Goal: Task Accomplishment & Management: Complete application form

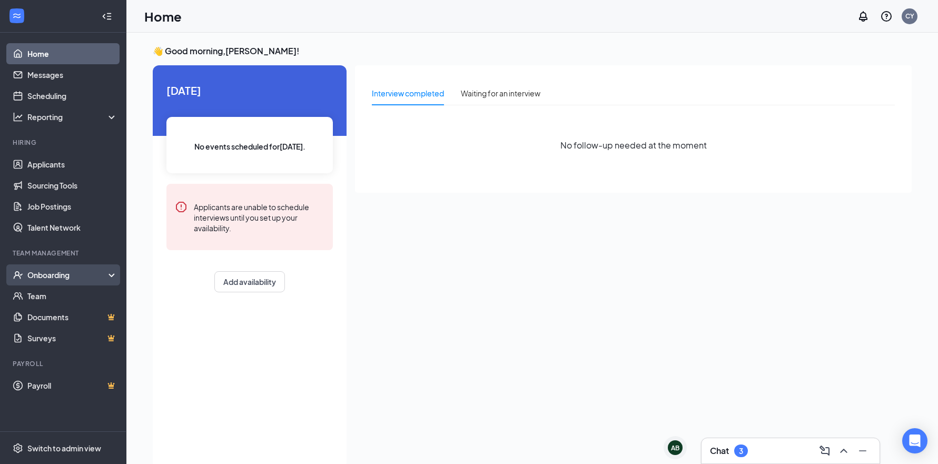
click at [111, 276] on icon at bounding box center [114, 276] width 8 height 0
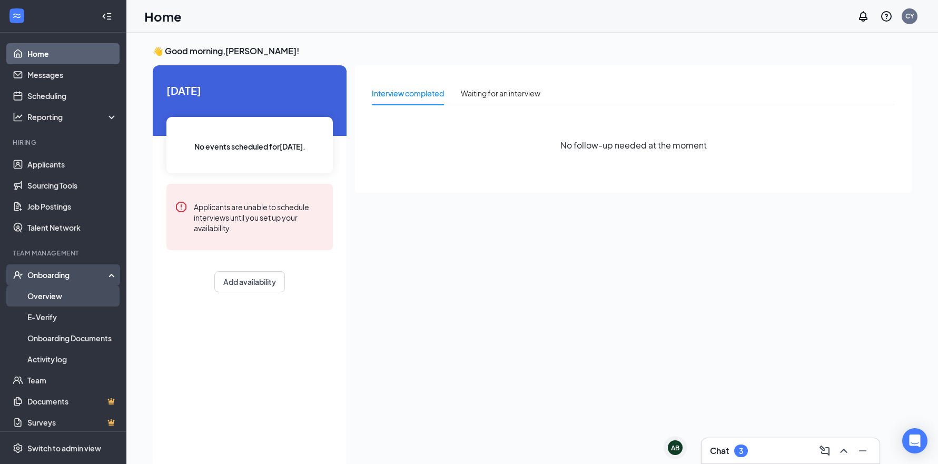
click at [86, 298] on link "Overview" at bounding box center [72, 295] width 90 height 21
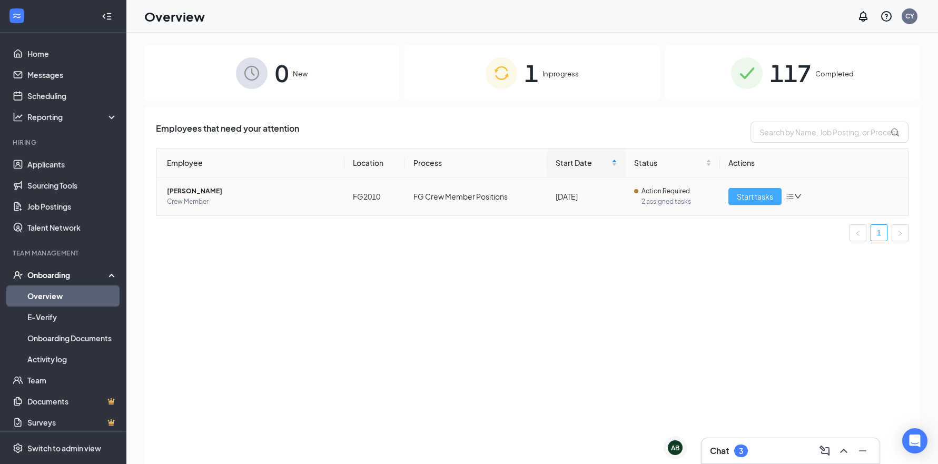
click at [757, 197] on span "Start tasks" at bounding box center [755, 197] width 36 height 12
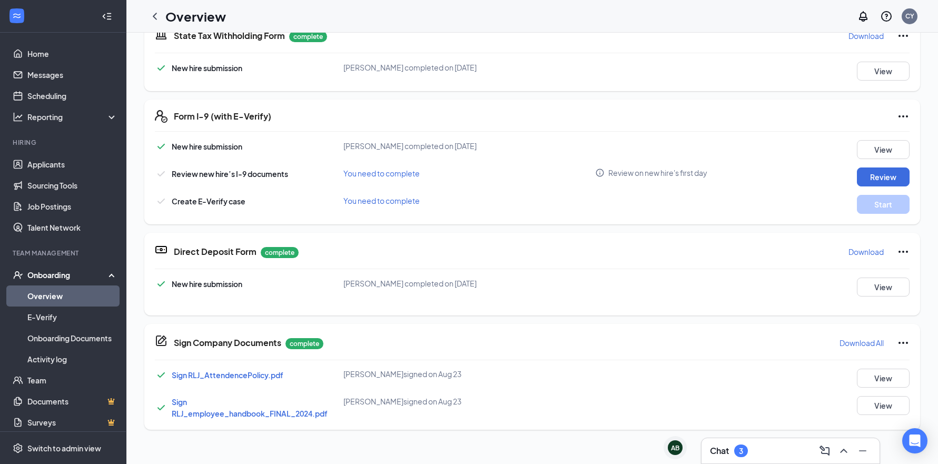
scroll to position [341, 0]
click at [879, 181] on button "Review" at bounding box center [883, 176] width 53 height 19
type input "[DATE]"
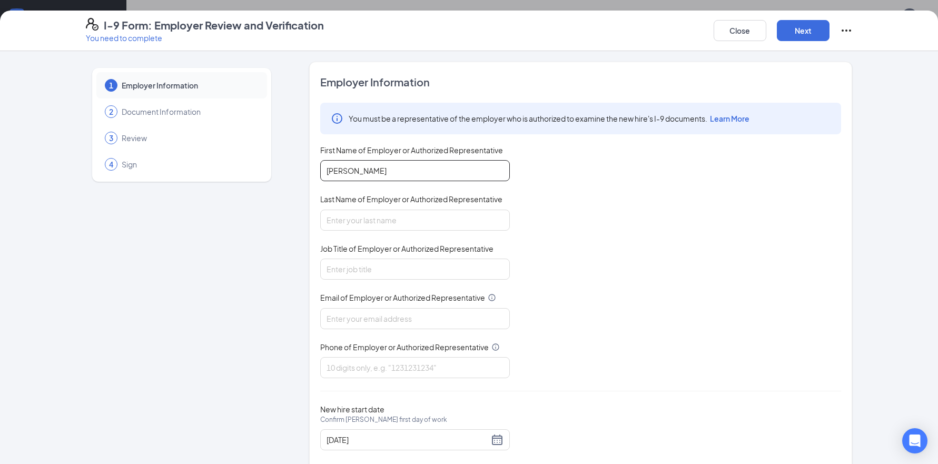
click at [390, 168] on input "[PERSON_NAME]" at bounding box center [415, 170] width 190 height 21
click at [367, 171] on input "[PERSON_NAME]" at bounding box center [415, 170] width 190 height 21
type input "Cade"
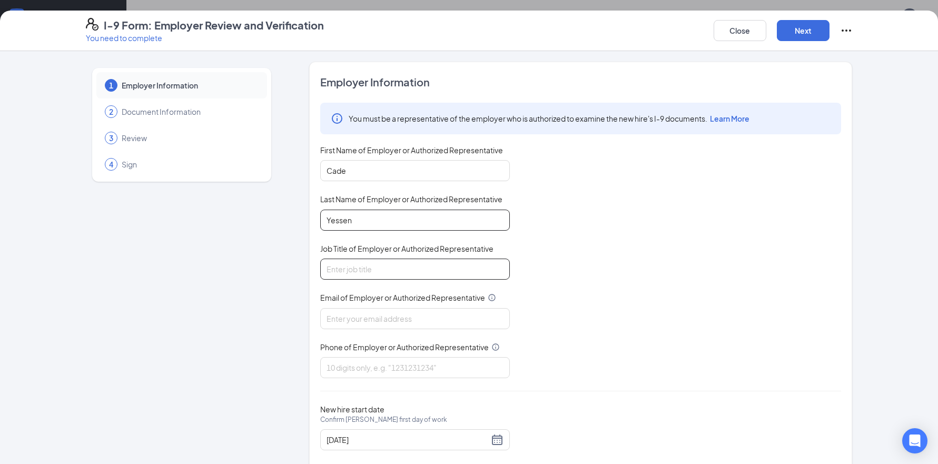
type input "Yessen"
type input "General Manager"
type input "[EMAIL_ADDRESS][DOMAIN_NAME]"
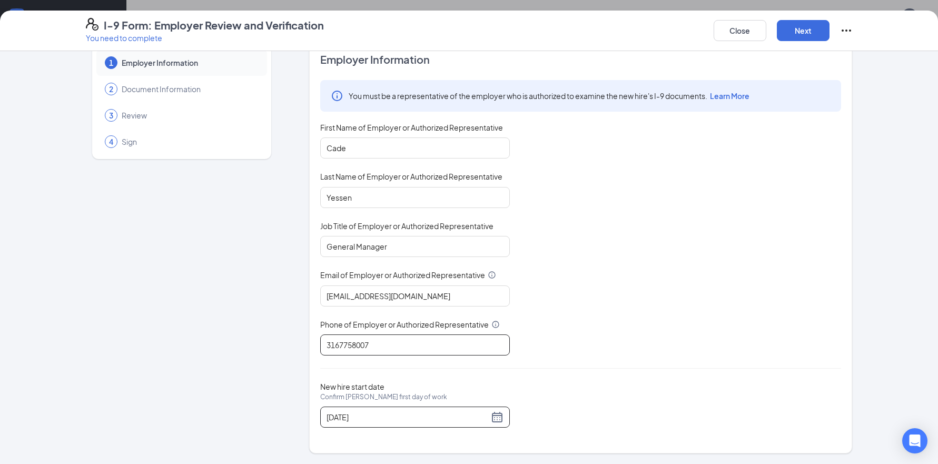
scroll to position [22, 0]
type input "3167758007"
click at [492, 419] on div "[DATE]" at bounding box center [415, 418] width 177 height 13
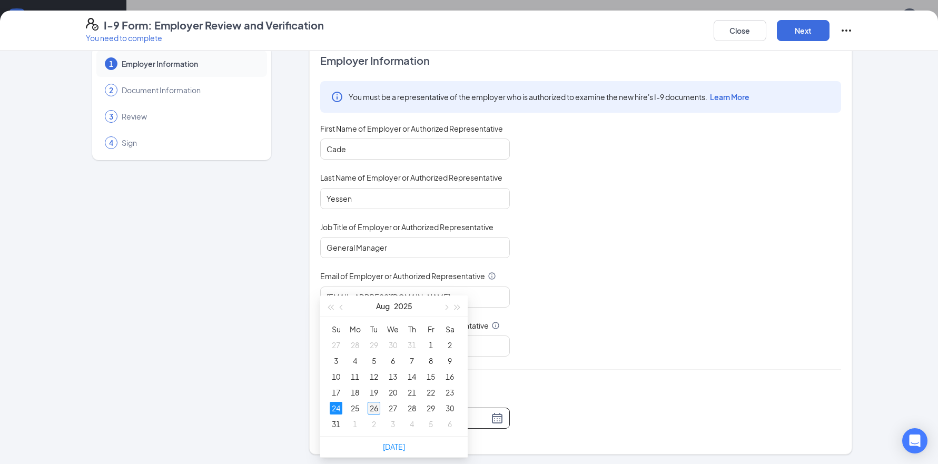
scroll to position [136, 0]
type input "[DATE]"
click at [353, 426] on div "1" at bounding box center [355, 422] width 13 height 13
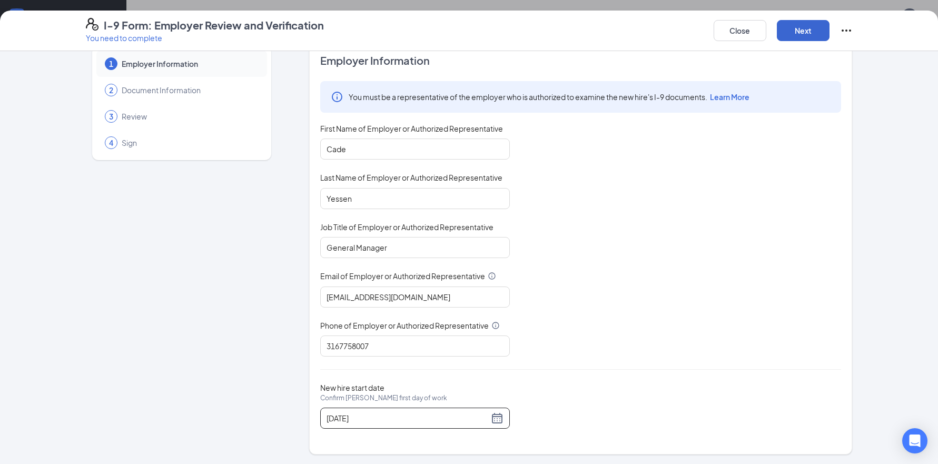
scroll to position [257, 0]
click at [798, 32] on button "Next" at bounding box center [803, 30] width 53 height 21
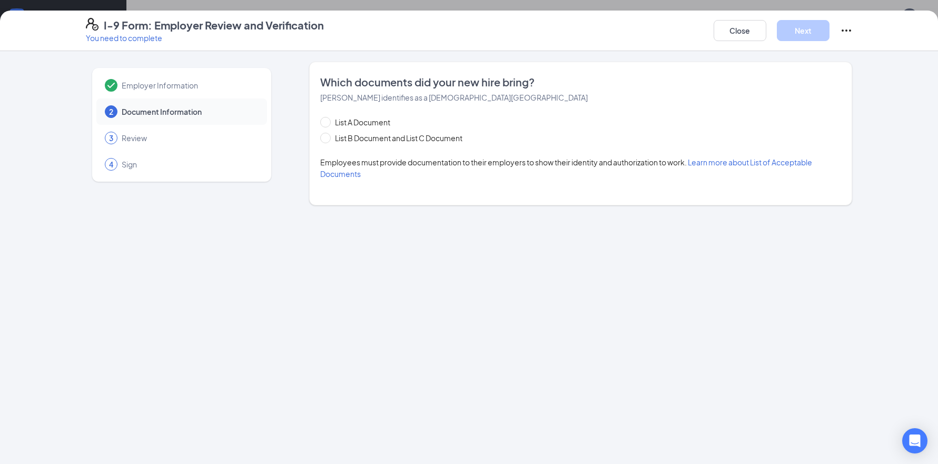
scroll to position [0, 0]
click at [391, 140] on span "List B Document and List C Document" at bounding box center [399, 138] width 136 height 12
click at [328, 140] on input "List B Document and List C Document" at bounding box center [323, 136] width 7 height 7
radio input "true"
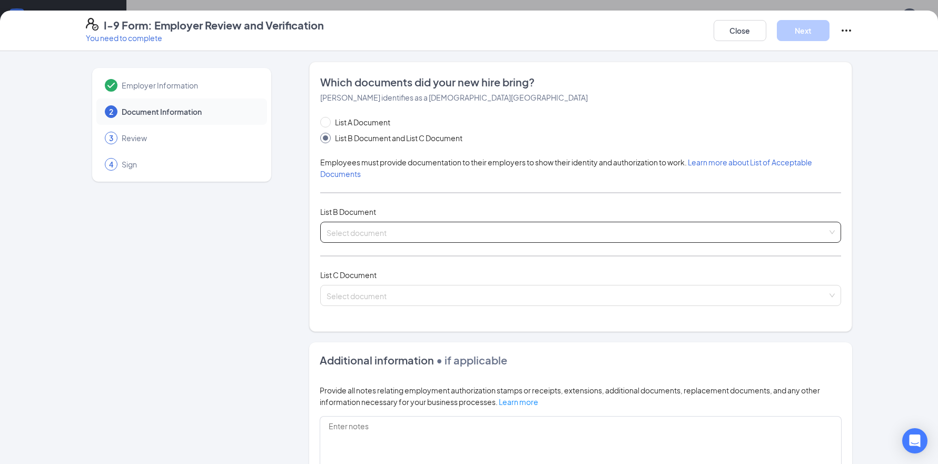
click at [392, 231] on input "search" at bounding box center [577, 230] width 501 height 16
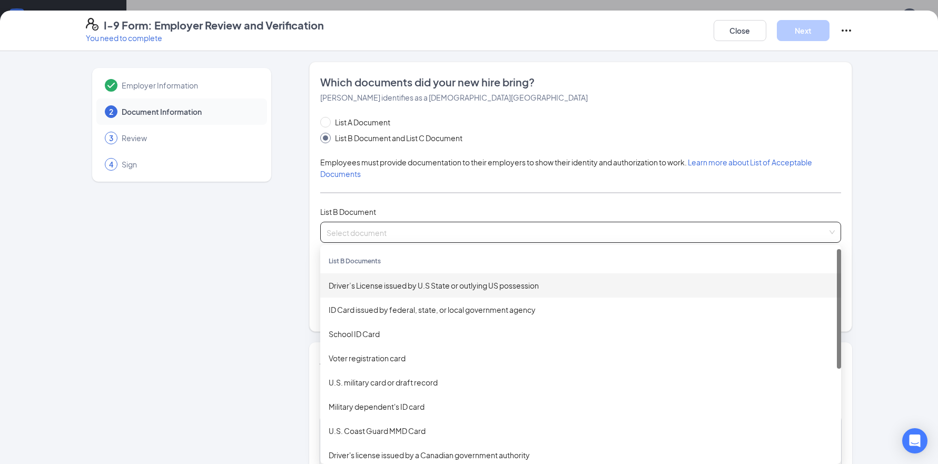
click at [452, 289] on div "Driver’s License issued by U.S State or outlying US possession" at bounding box center [581, 286] width 504 height 12
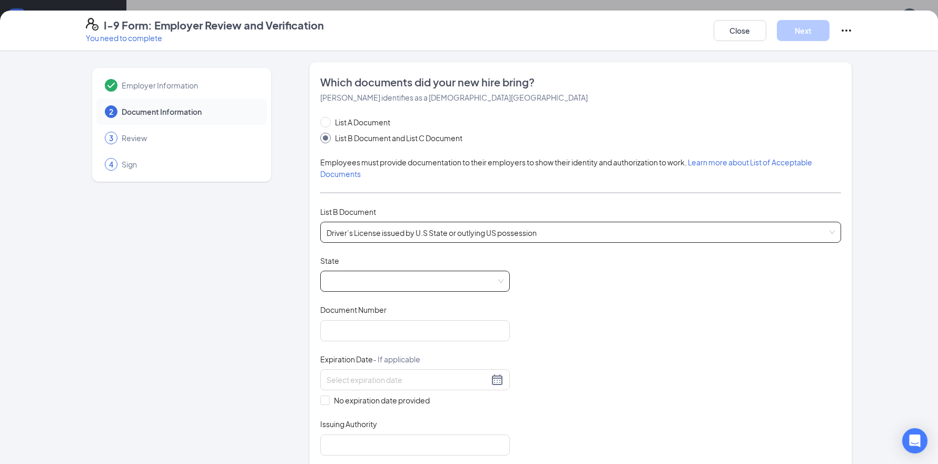
click at [433, 286] on span at bounding box center [415, 281] width 177 height 20
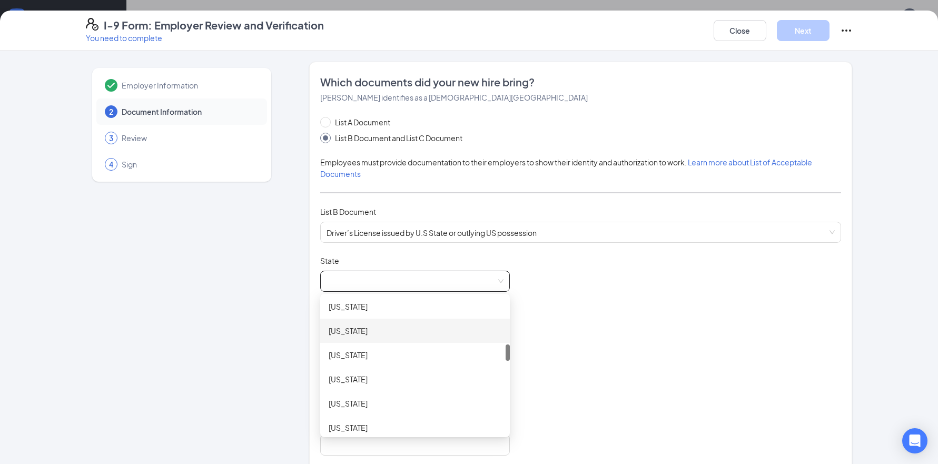
scroll to position [384, 0]
click at [382, 383] on div "[US_STATE]" at bounding box center [415, 383] width 173 height 12
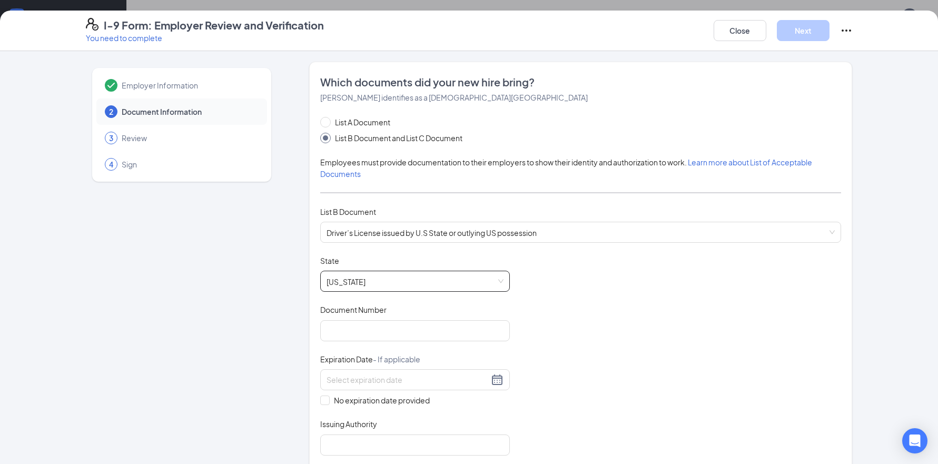
scroll to position [1, 0]
click at [363, 332] on input "Document Number" at bounding box center [415, 329] width 190 height 21
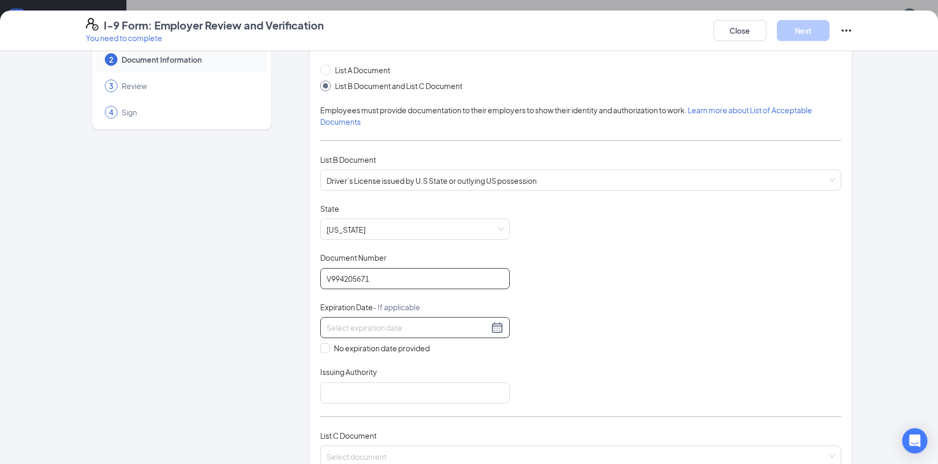
scroll to position [54, 0]
type input "V994205671"
click at [380, 326] on input at bounding box center [408, 326] width 162 height 12
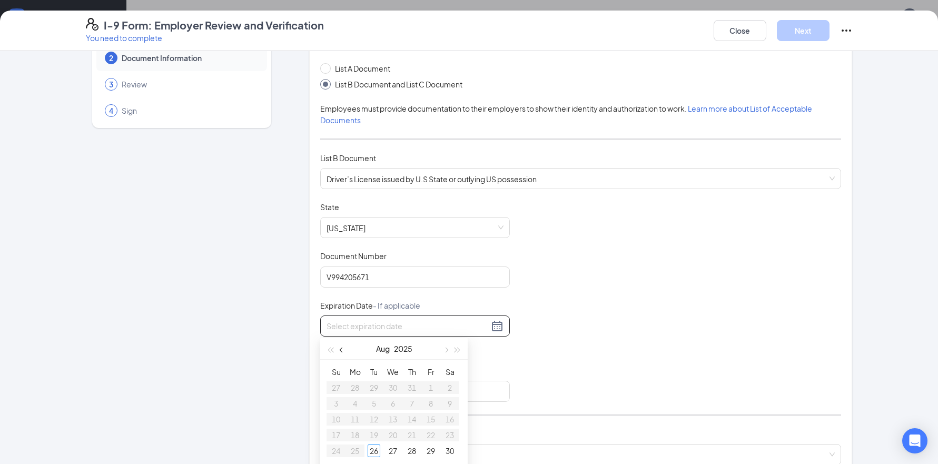
click at [341, 352] on button "button" at bounding box center [342, 348] width 12 height 21
click at [449, 352] on button "button" at bounding box center [446, 348] width 12 height 21
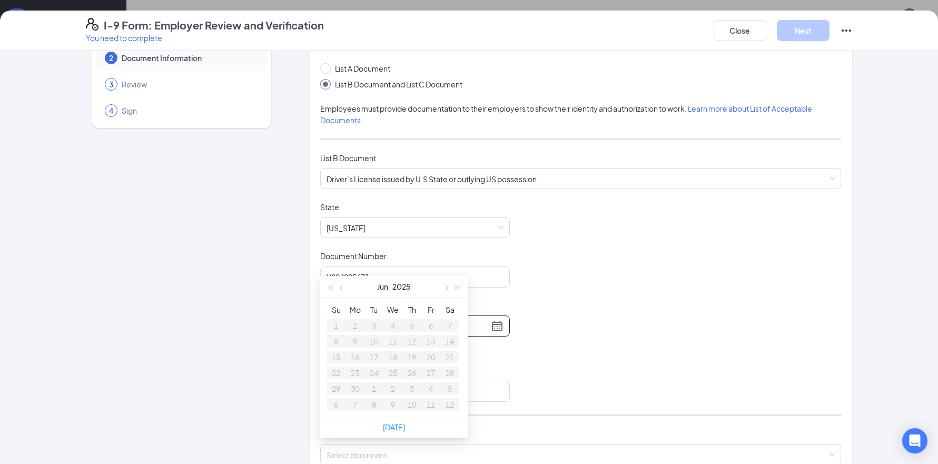
click at [352, 389] on table "Su Mo Tu We Th Fr Sa 1 2 3 4 5 6 7 8 9 10 11 12 13 14 15 16 17 18 19 20 21 22 2…" at bounding box center [393, 357] width 133 height 111
click at [352, 388] on table "Su Mo Tu We Th Fr Sa 1 2 3 4 5 6 7 8 9 10 11 12 13 14 15 16 17 18 19 20 21 22 2…" at bounding box center [393, 357] width 133 height 111
click at [352, 387] on table "Su Mo Tu We Th Fr Sa 1 2 3 4 5 6 7 8 9 10 11 12 13 14 15 16 17 18 19 20 21 22 2…" at bounding box center [393, 357] width 133 height 111
click at [829, 184] on span "Driver’s License issued by U.S State or outlying US possession" at bounding box center [581, 179] width 508 height 20
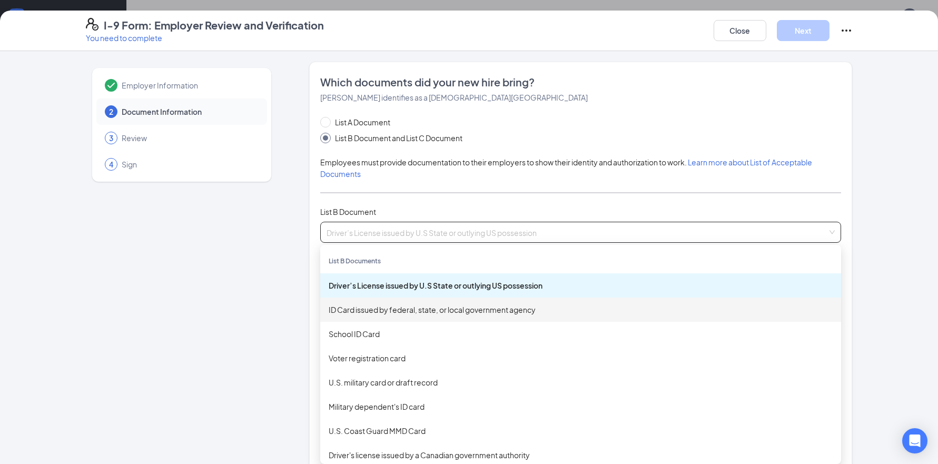
scroll to position [253, 0]
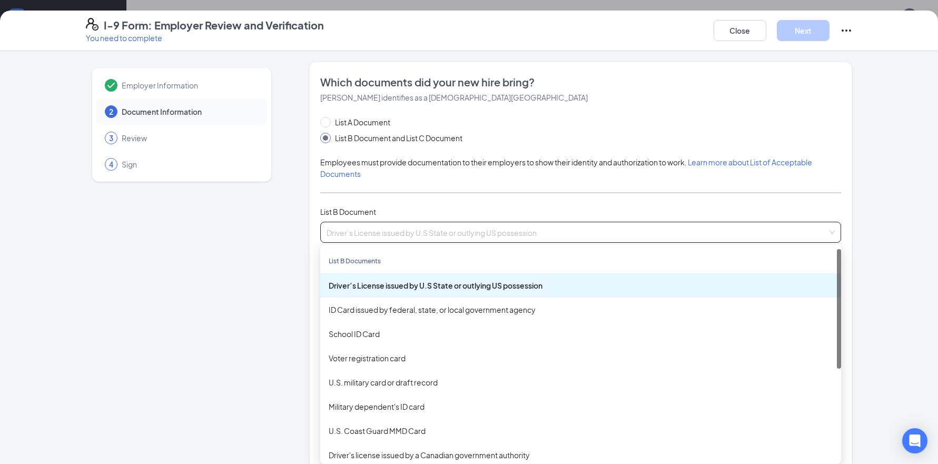
click at [433, 282] on div "Driver’s License issued by U.S State or outlying US possession" at bounding box center [581, 286] width 504 height 12
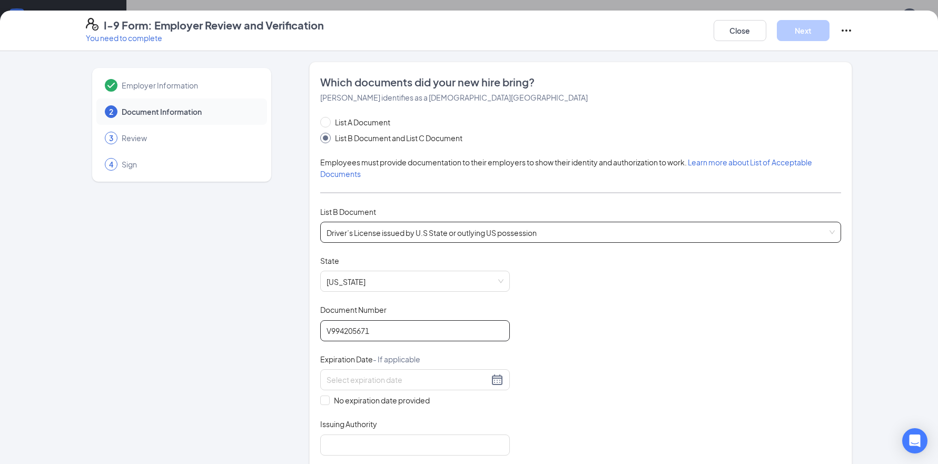
click at [396, 337] on input "V994205671" at bounding box center [415, 330] width 190 height 21
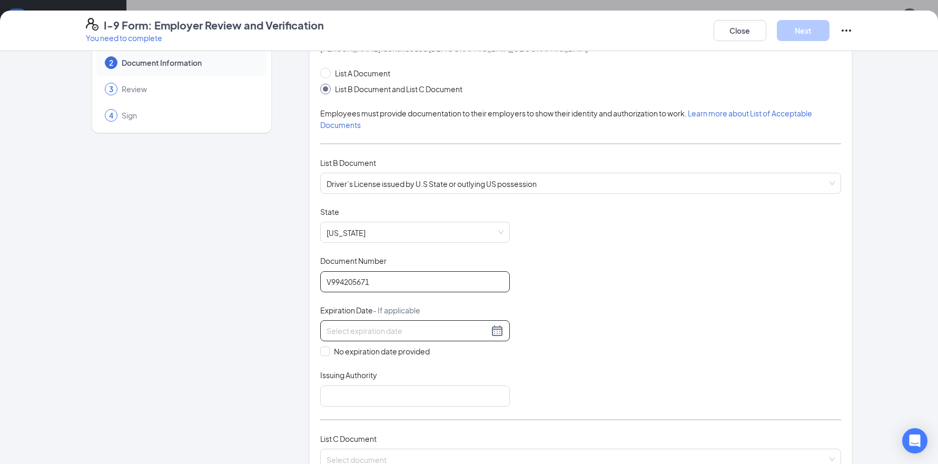
scroll to position [50, 0]
click at [369, 324] on input at bounding box center [408, 330] width 162 height 12
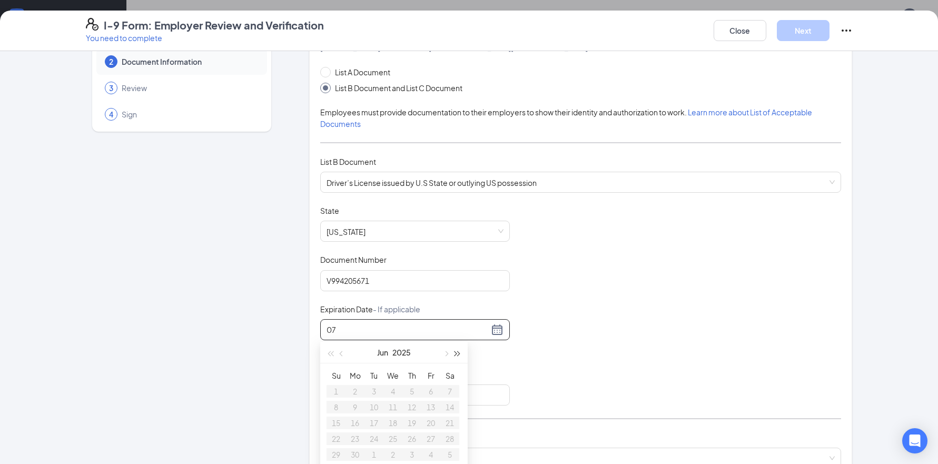
click at [456, 350] on button "button" at bounding box center [458, 352] width 12 height 21
click at [329, 355] on button "button" at bounding box center [330, 352] width 12 height 21
click at [444, 352] on button "button" at bounding box center [446, 352] width 12 height 21
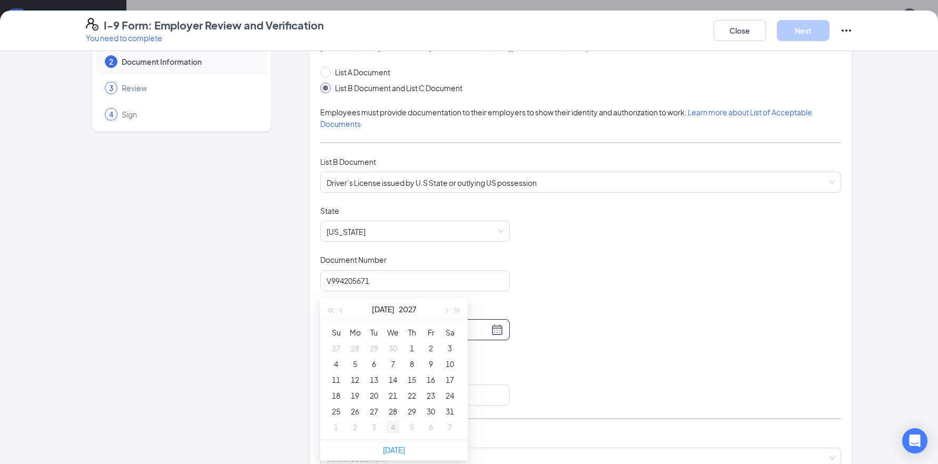
scroll to position [311, 0]
type input "[DATE]"
click at [449, 397] on div "31" at bounding box center [449, 396] width 13 height 13
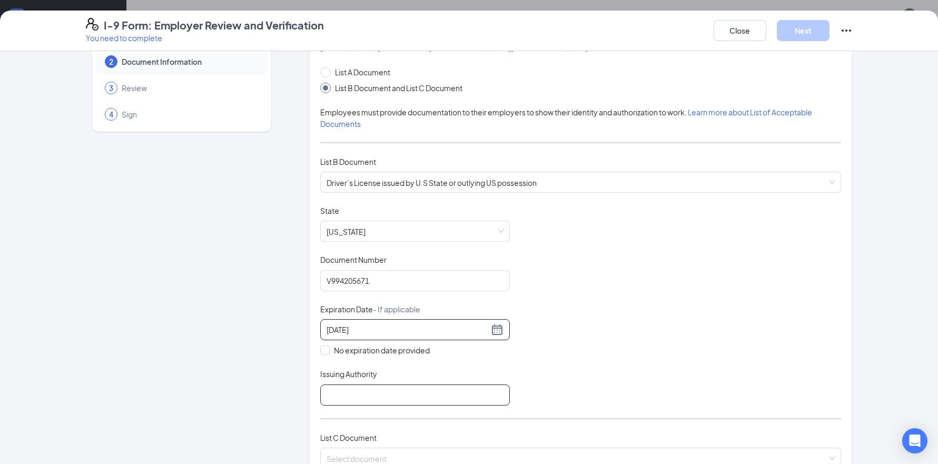
click at [359, 387] on input "Issuing Authority" at bounding box center [415, 394] width 190 height 21
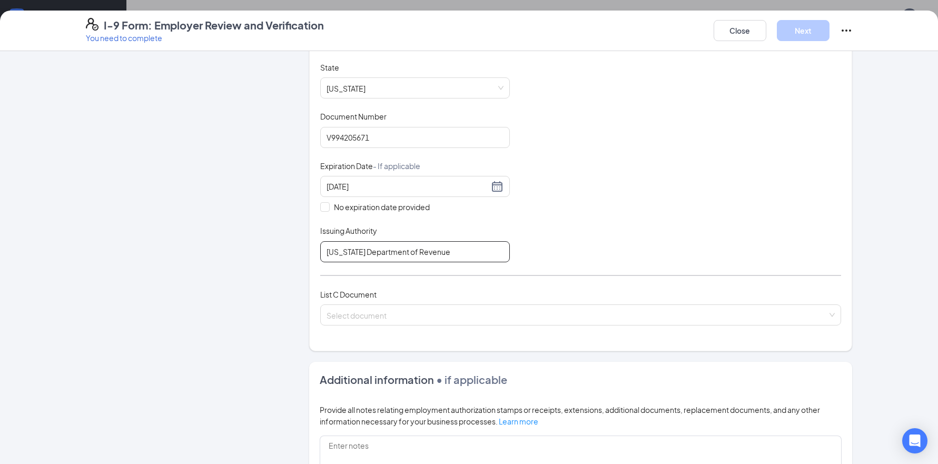
scroll to position [207, 0]
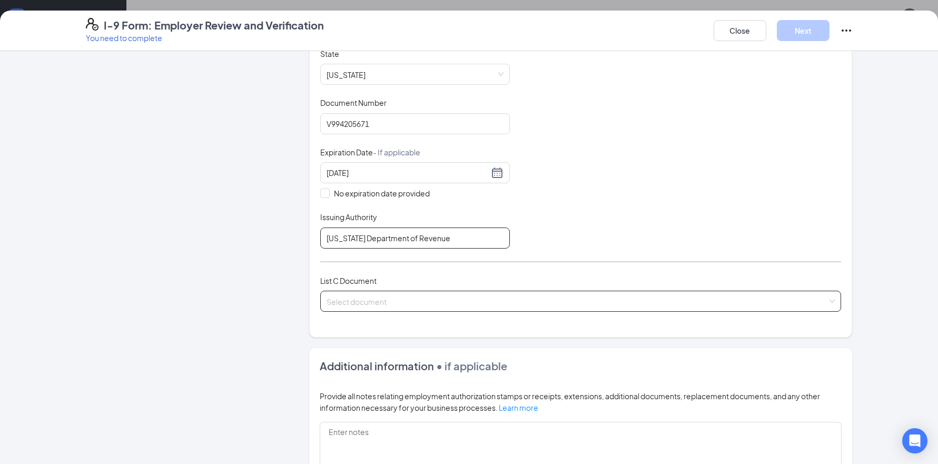
click at [430, 306] on span at bounding box center [577, 301] width 501 height 20
type input "[US_STATE] Department of Revenue"
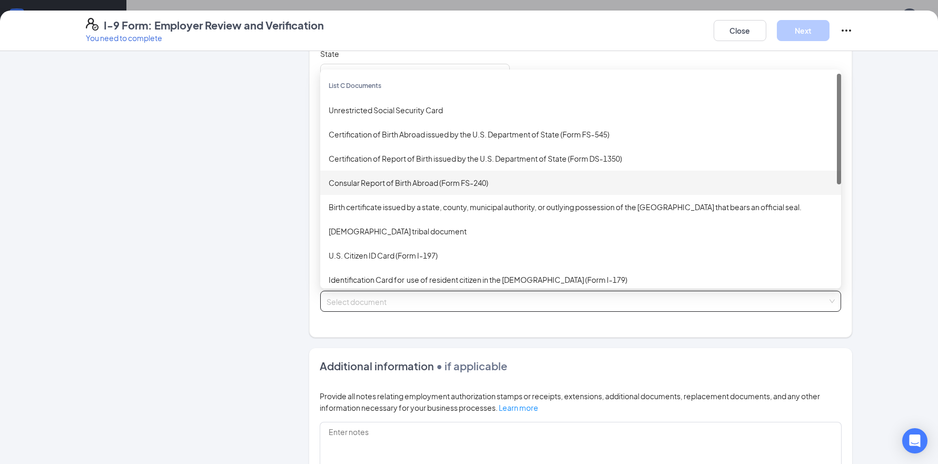
scroll to position [1, 0]
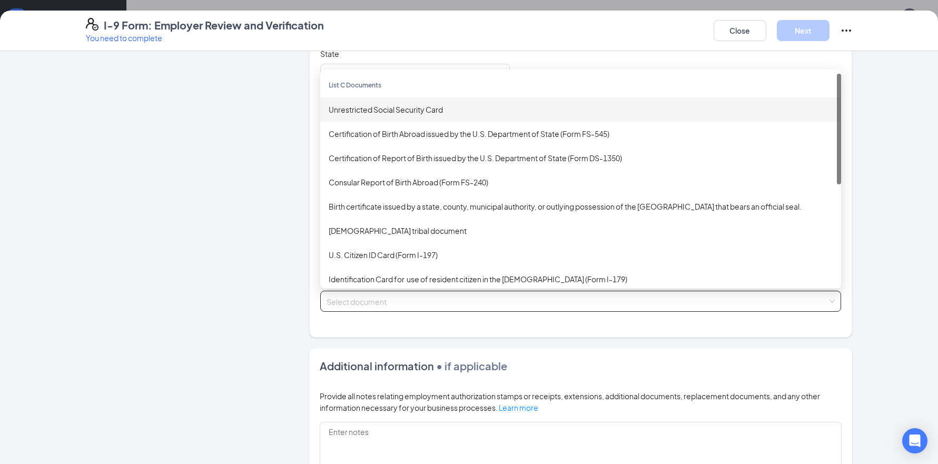
click at [398, 112] on div "Unrestricted Social Security Card" at bounding box center [581, 110] width 504 height 12
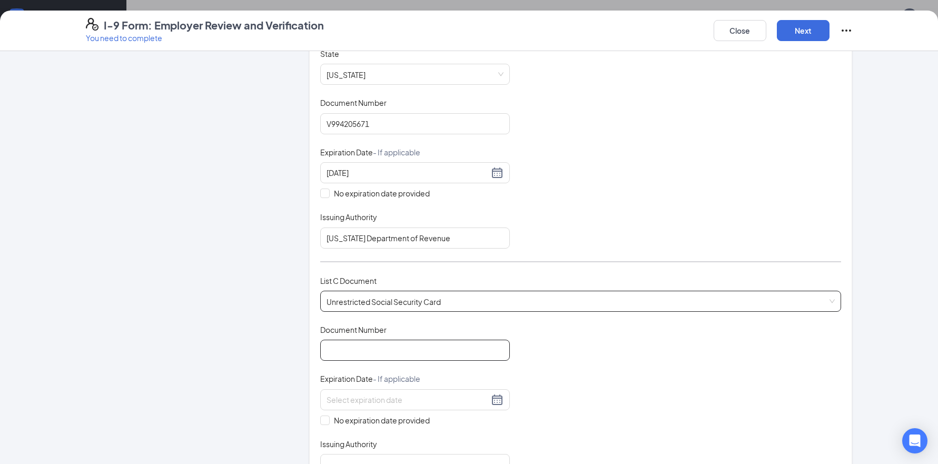
click at [391, 343] on input "Document Number" at bounding box center [415, 350] width 190 height 21
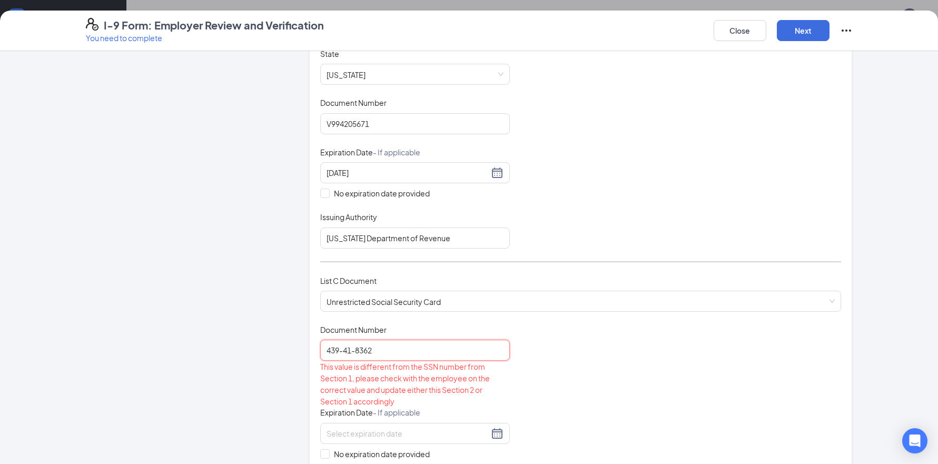
click at [358, 350] on input "439-41-8362" at bounding box center [415, 350] width 190 height 21
click at [345, 351] on input "439-418362" at bounding box center [415, 350] width 190 height 21
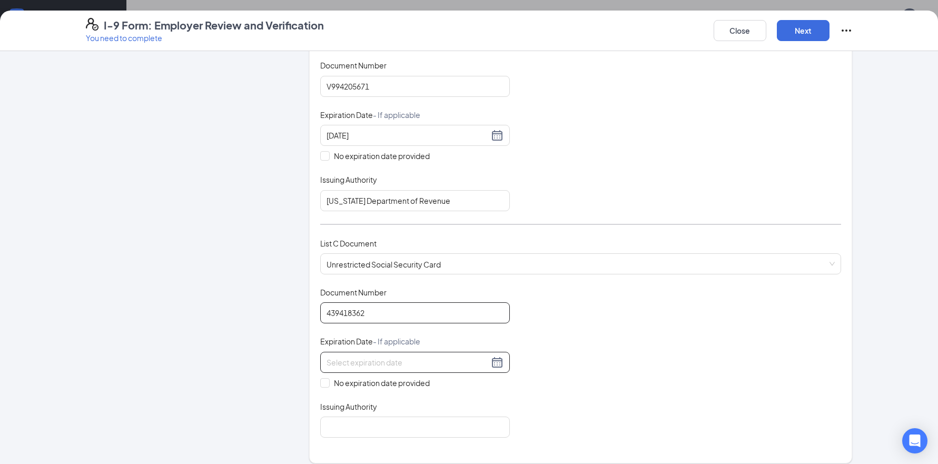
scroll to position [245, 0]
type input "439418362"
click at [326, 381] on input "No expiration date provided" at bounding box center [323, 381] width 7 height 7
checkbox input "true"
click at [370, 423] on input "Issuing Authority" at bounding box center [415, 428] width 190 height 21
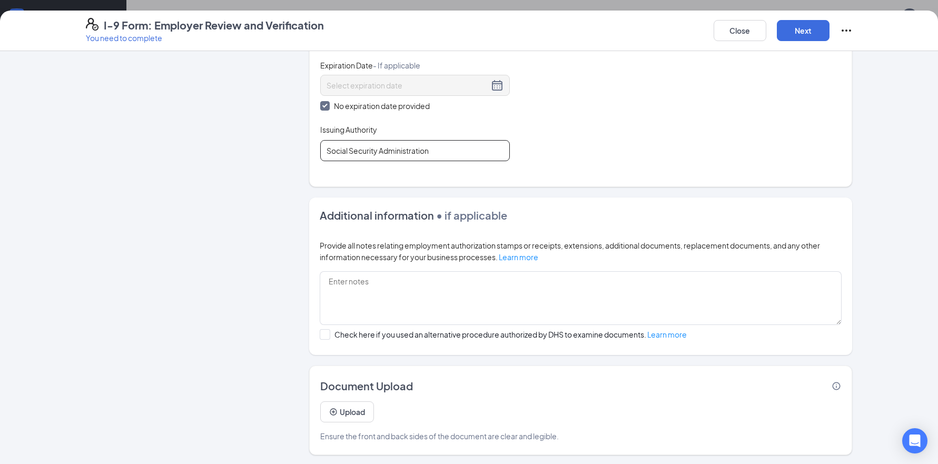
scroll to position [319, 0]
type input "Social Security Administration"
click at [805, 32] on button "Next" at bounding box center [803, 30] width 53 height 21
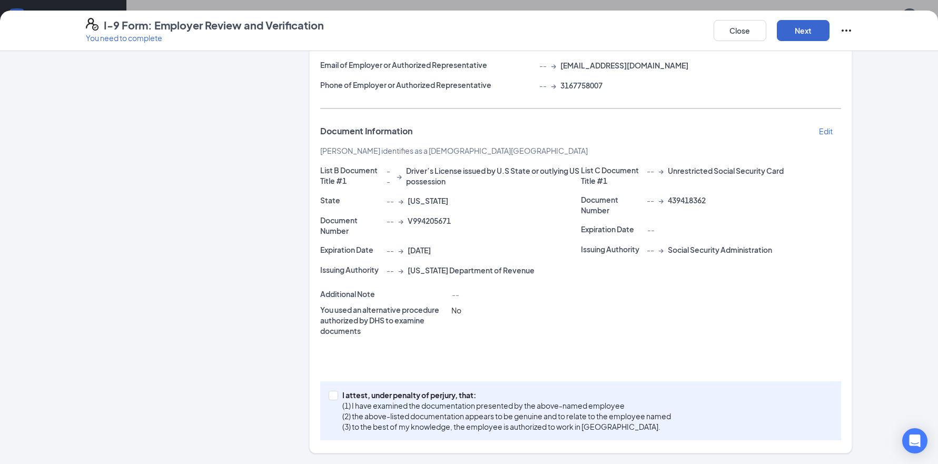
click at [788, 38] on button "Next" at bounding box center [803, 30] width 53 height 21
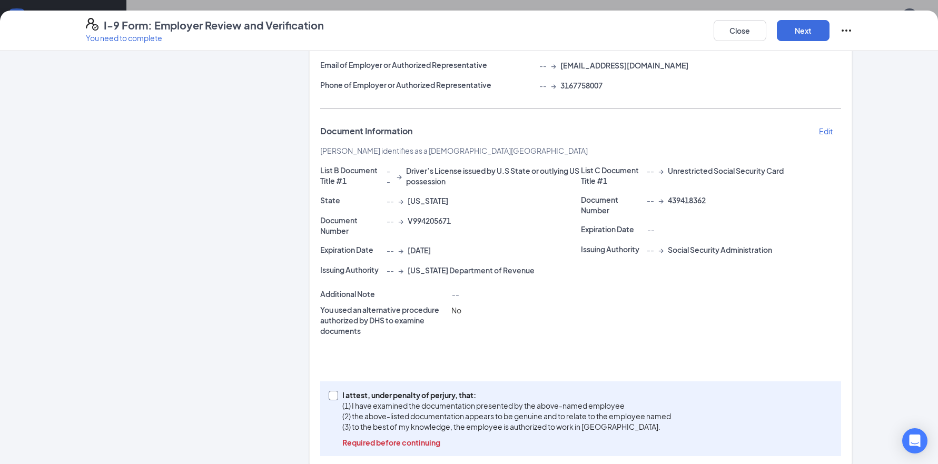
click at [331, 394] on input "I attest, under penalty of [PERSON_NAME], that: (1) I have examined the documen…" at bounding box center [332, 394] width 7 height 7
checkbox input "true"
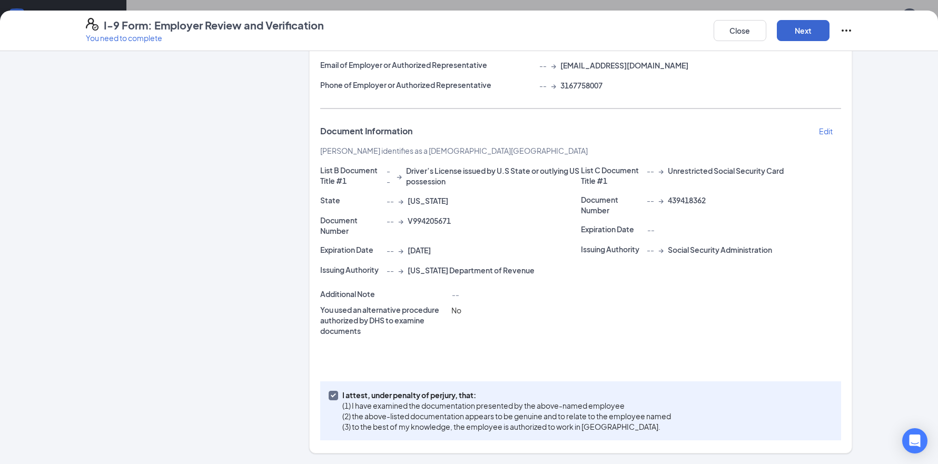
click at [801, 33] on button "Next" at bounding box center [803, 30] width 53 height 21
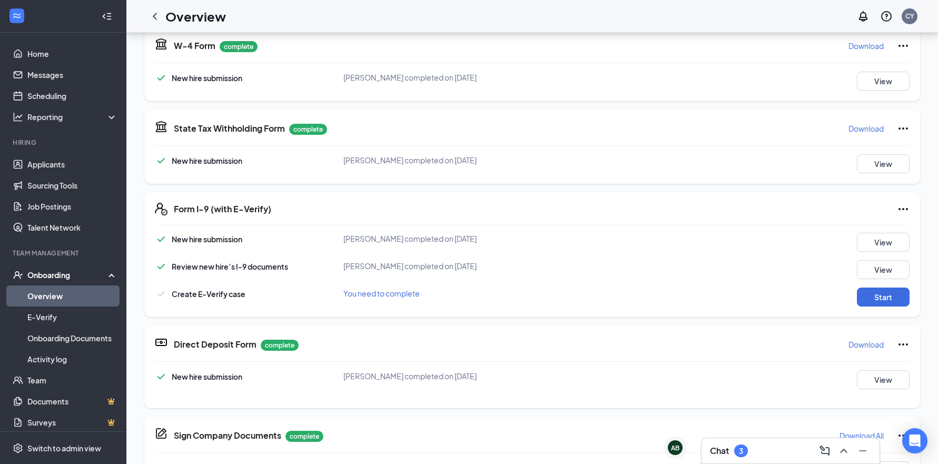
scroll to position [242, 0]
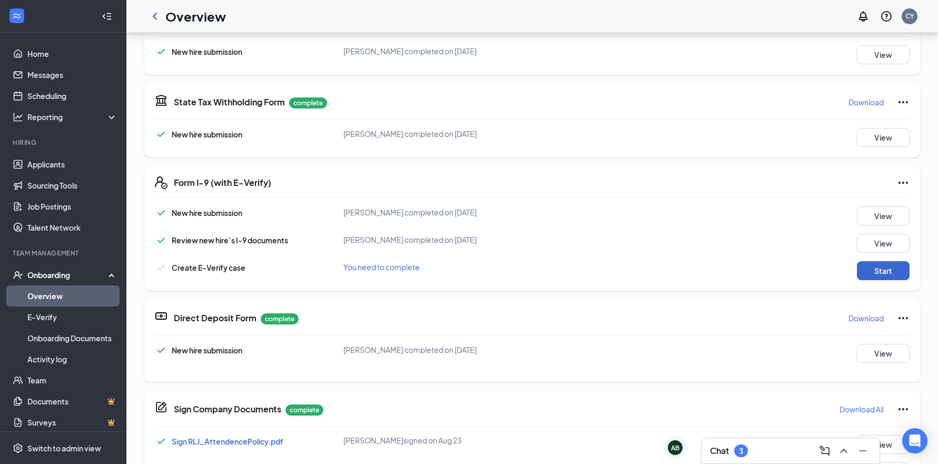
click at [879, 273] on button "Start" at bounding box center [883, 270] width 53 height 19
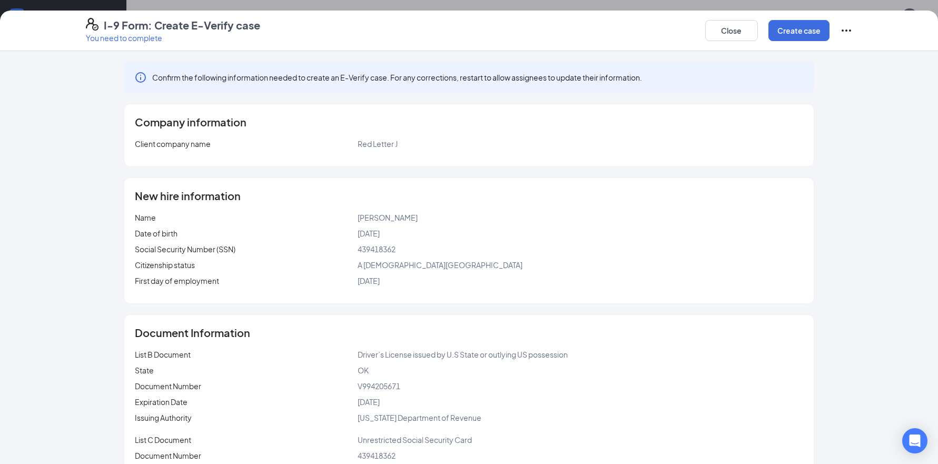
scroll to position [0, 0]
click at [793, 37] on button "Create case" at bounding box center [798, 30] width 61 height 21
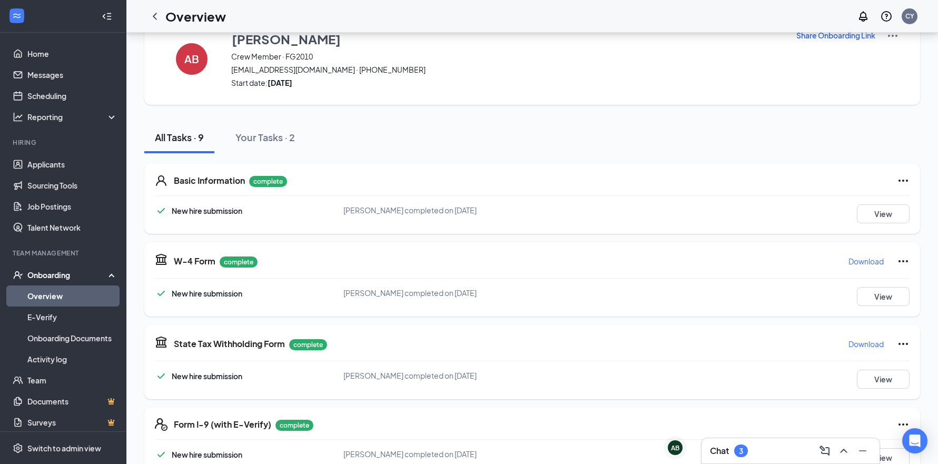
click at [111, 274] on icon at bounding box center [114, 274] width 8 height 0
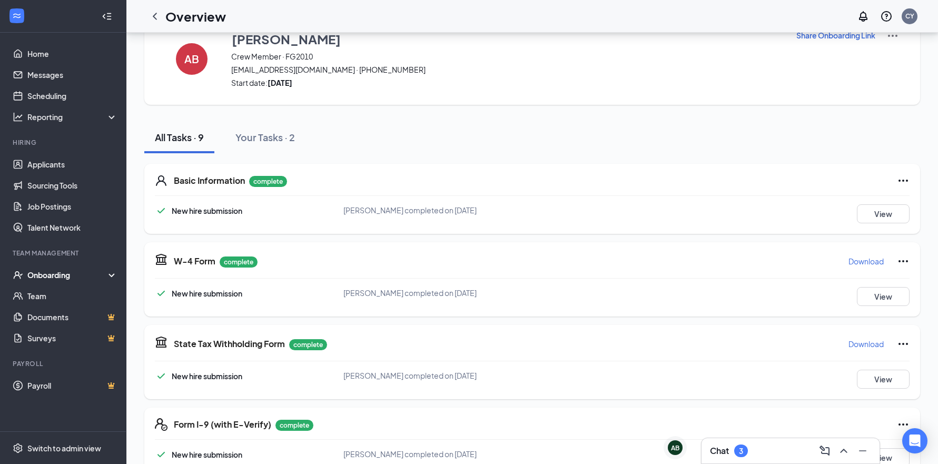
click at [111, 275] on div "Onboarding" at bounding box center [63, 274] width 126 height 21
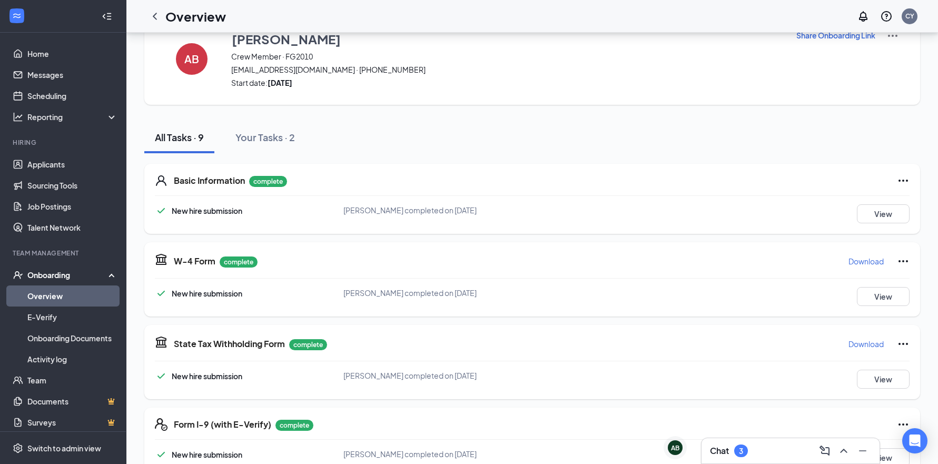
click at [92, 295] on link "Overview" at bounding box center [72, 295] width 90 height 21
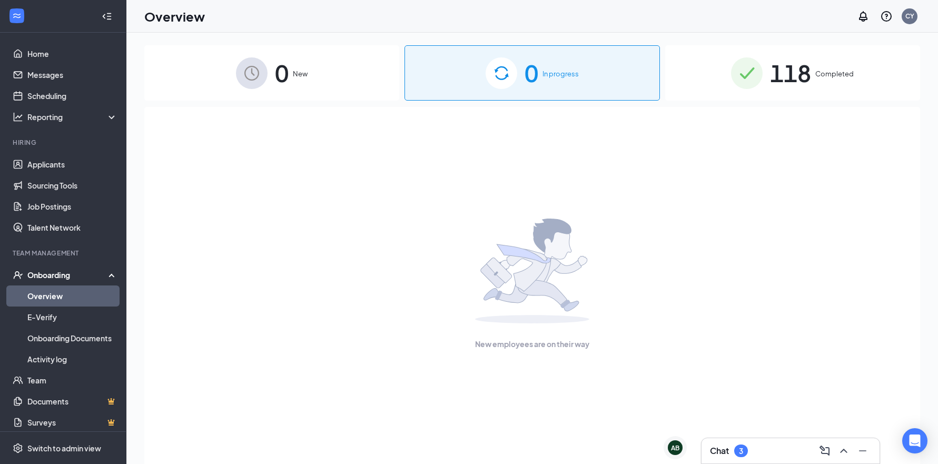
scroll to position [2, 0]
